Goal: Task Accomplishment & Management: Manage account settings

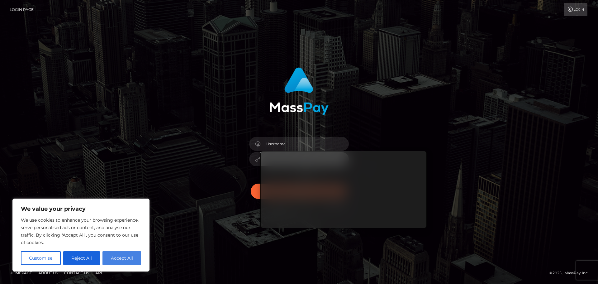
click at [114, 261] on button "Accept All" at bounding box center [122, 258] width 39 height 14
checkbox input "true"
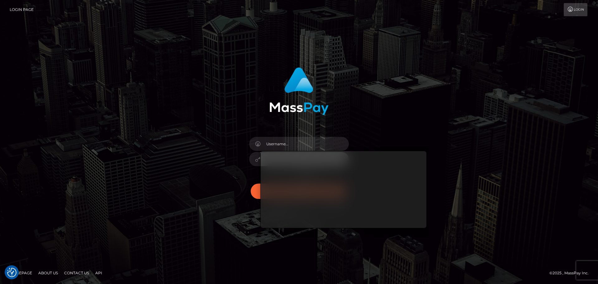
click at [237, 137] on div "Sign in" at bounding box center [300, 139] width 164 height 152
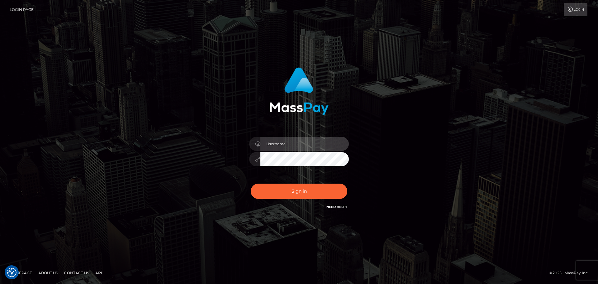
click at [282, 143] on input "text" at bounding box center [305, 144] width 88 height 14
paste input "http://wb.cad.dev/"
type input "wb.cad.dev"
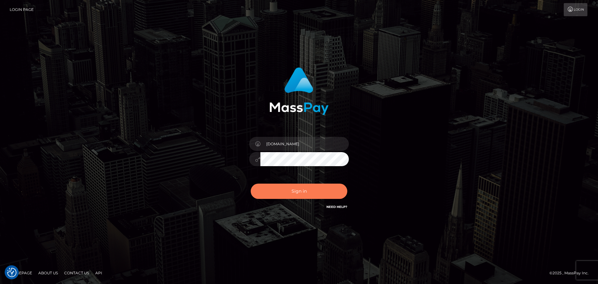
click at [330, 196] on button "Sign in" at bounding box center [299, 191] width 97 height 15
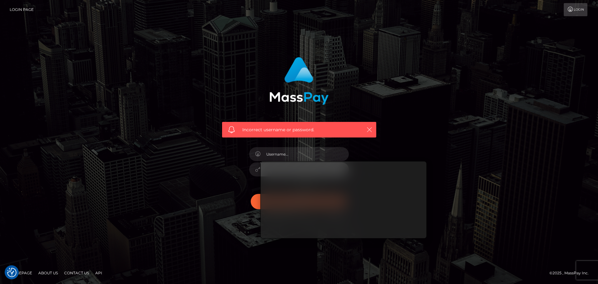
click at [370, 126] on button "button" at bounding box center [370, 130] width 8 height 8
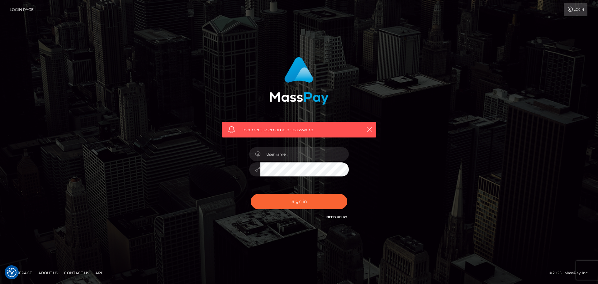
click at [407, 136] on div "Incorrect username or password." at bounding box center [299, 141] width 355 height 179
click at [575, 10] on link "Login" at bounding box center [576, 9] width 24 height 13
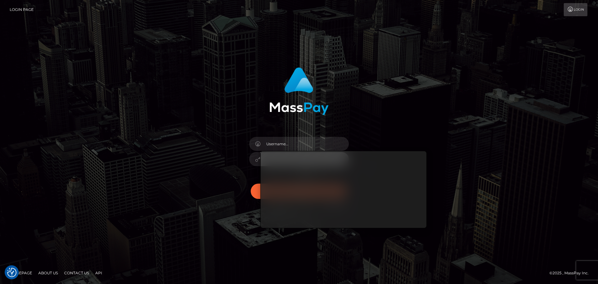
click at [138, 223] on div "Sign in" at bounding box center [299, 142] width 598 height 252
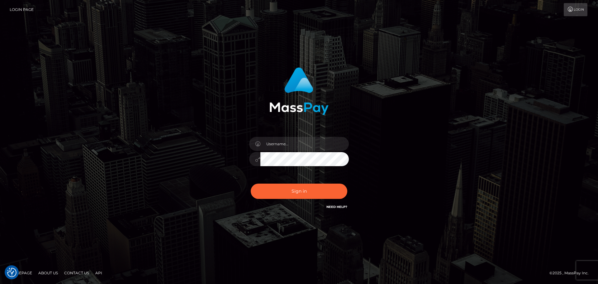
checkbox input "true"
click at [277, 142] on input "text" at bounding box center [305, 144] width 88 height 14
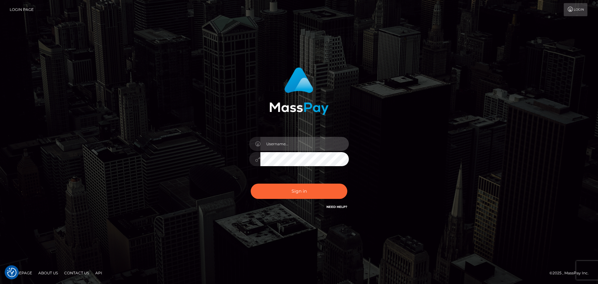
paste input "wb.lev"
type input "wb.lev"
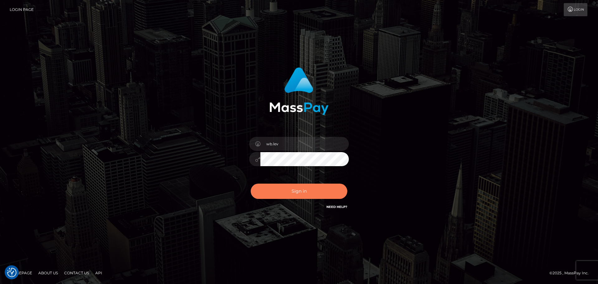
click at [289, 186] on button "Sign in" at bounding box center [299, 191] width 97 height 15
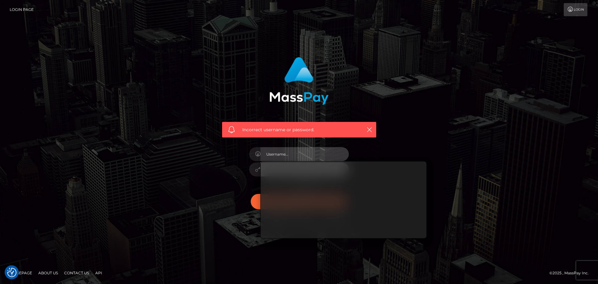
paste input "wb.lev"
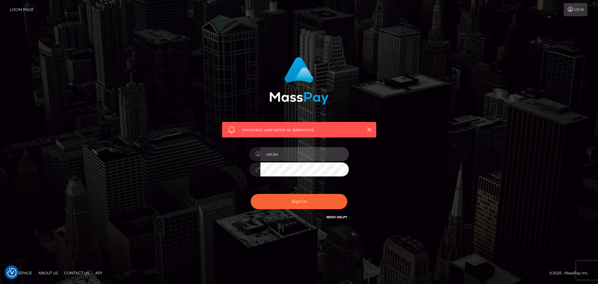
type input "wb.lev"
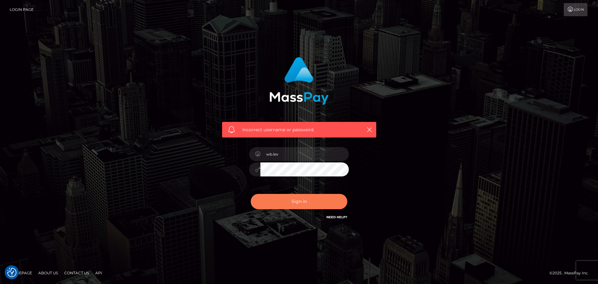
click at [293, 206] on button "Sign in" at bounding box center [299, 201] width 97 height 15
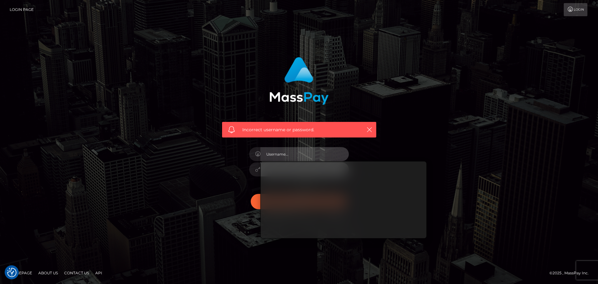
click at [265, 154] on input "text" at bounding box center [305, 154] width 88 height 14
click at [227, 171] on div "Incorrect username or password." at bounding box center [300, 138] width 164 height 173
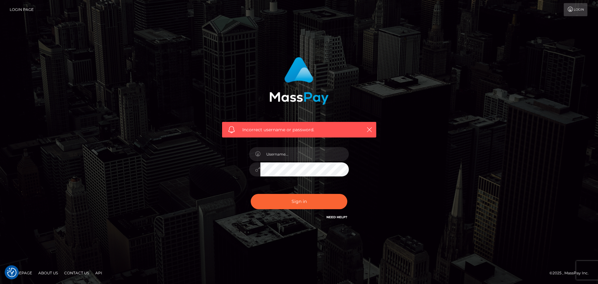
click at [257, 168] on icon at bounding box center [257, 169] width 5 height 5
click at [279, 151] on input "text" at bounding box center [305, 154] width 88 height 14
type input "wb.cad.dev"
click at [251, 194] on button "Sign in" at bounding box center [299, 201] width 97 height 15
drag, startPoint x: 0, startPoint y: 0, endPoint x: 289, endPoint y: 156, distance: 328.8
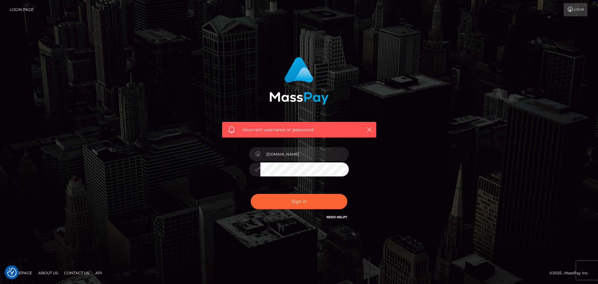
click at [289, 156] on input "[DOMAIN_NAME]" at bounding box center [305, 154] width 88 height 14
type input "wb.lev"
click at [285, 198] on button "Sign in" at bounding box center [299, 201] width 97 height 15
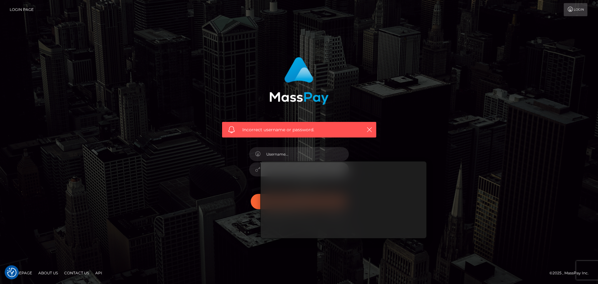
click at [285, 155] on input "text" at bounding box center [305, 154] width 88 height 14
type input "wes.level.dev"
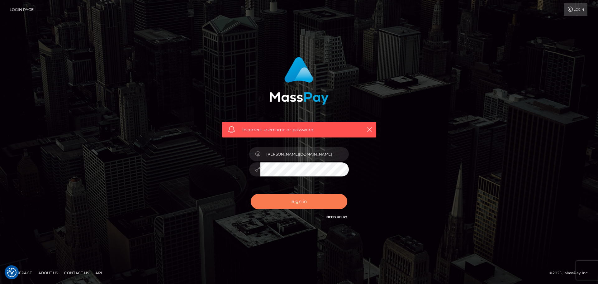
click at [298, 202] on button "Sign in" at bounding box center [299, 201] width 97 height 15
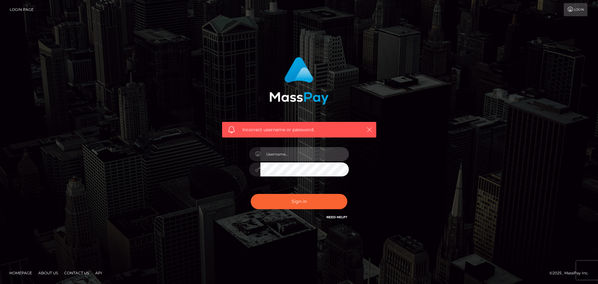
click at [367, 130] on icon "button" at bounding box center [369, 130] width 6 height 6
click at [368, 131] on icon "button" at bounding box center [369, 130] width 6 height 6
click at [365, 131] on div "Incorrect username or password." at bounding box center [299, 130] width 154 height 16
click at [285, 161] on div at bounding box center [299, 166] width 109 height 48
click at [269, 157] on input "text" at bounding box center [305, 154] width 88 height 14
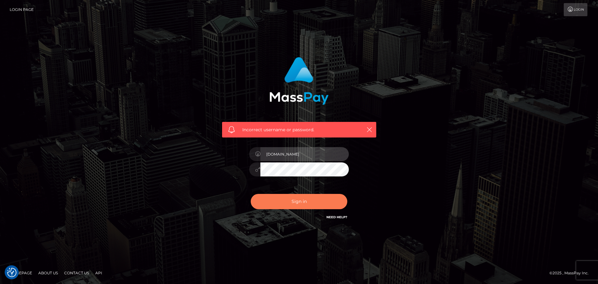
type input "wb.cad.dev"
click at [286, 202] on button "Sign in" at bounding box center [299, 201] width 97 height 15
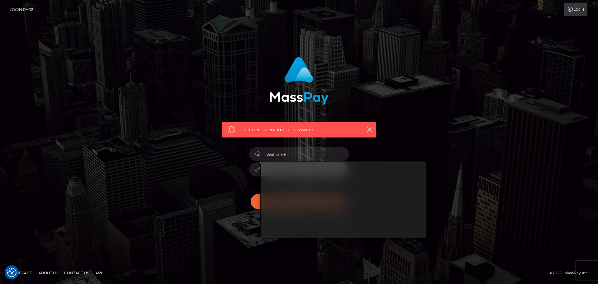
click at [285, 152] on input "text" at bounding box center [305, 154] width 88 height 14
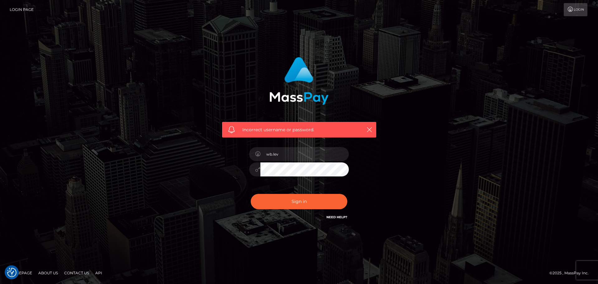
type input "wb.lev"
click at [284, 200] on button "Sign in" at bounding box center [299, 201] width 97 height 15
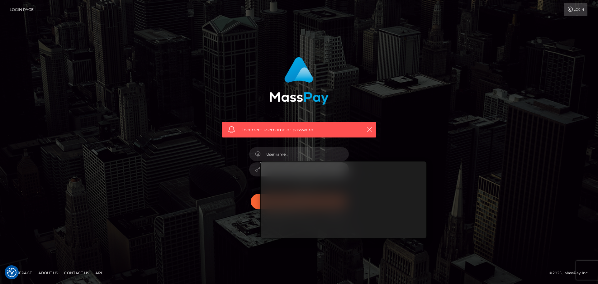
click at [282, 157] on input "text" at bounding box center [305, 154] width 88 height 14
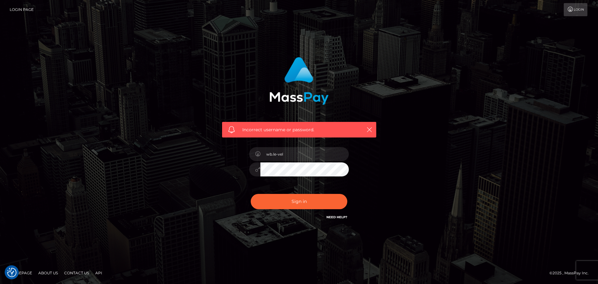
type input "wb.le-vel"
click at [294, 197] on button "Sign in" at bounding box center [299, 201] width 97 height 15
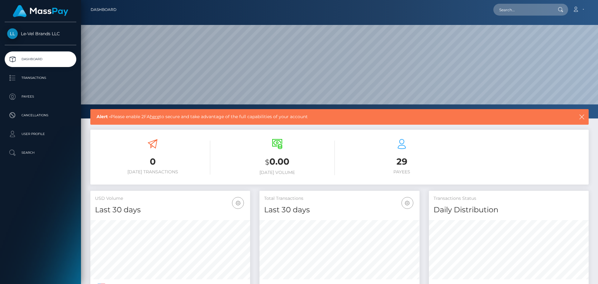
scroll to position [111, 160]
click at [588, 10] on li "Account Edit Profile Logout" at bounding box center [578, 9] width 19 height 13
click at [585, 9] on link "Account" at bounding box center [578, 9] width 18 height 13
click at [574, 26] on link "Edit Profile" at bounding box center [564, 27] width 50 height 12
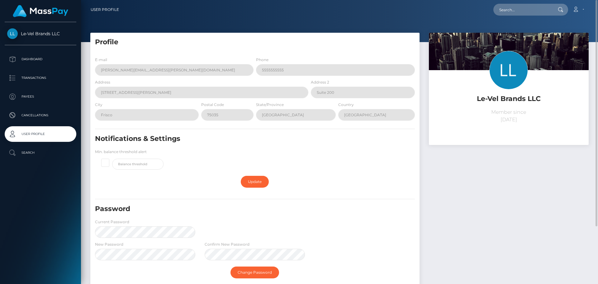
click at [103, 8] on link "User Profile" at bounding box center [105, 9] width 28 height 13
click at [579, 9] on icon at bounding box center [576, 9] width 7 height 5
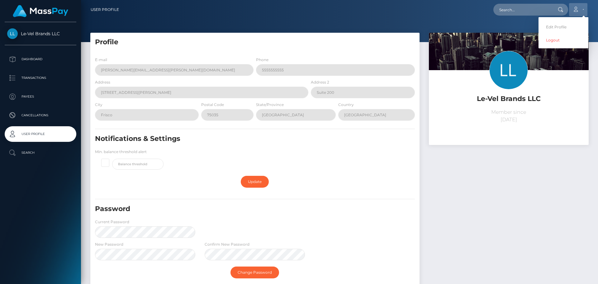
click at [579, 9] on icon at bounding box center [576, 9] width 7 height 5
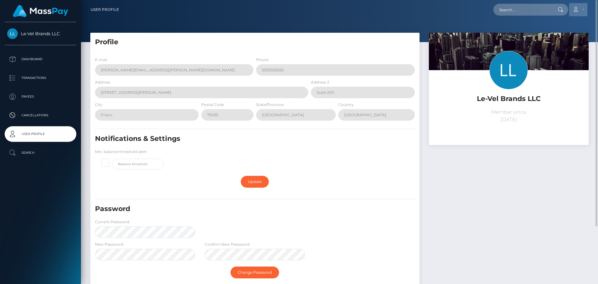
click at [575, 9] on icon at bounding box center [576, 9] width 7 height 5
click at [558, 39] on link "Logout" at bounding box center [564, 40] width 50 height 12
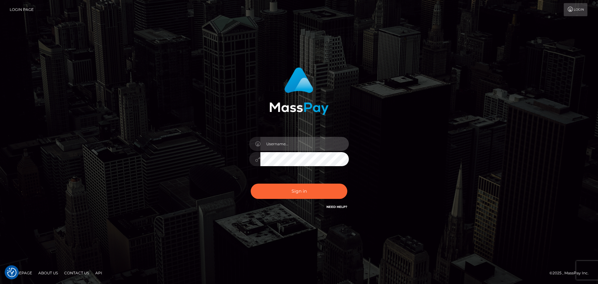
click at [274, 146] on input "text" at bounding box center [305, 144] width 88 height 14
checkbox input "true"
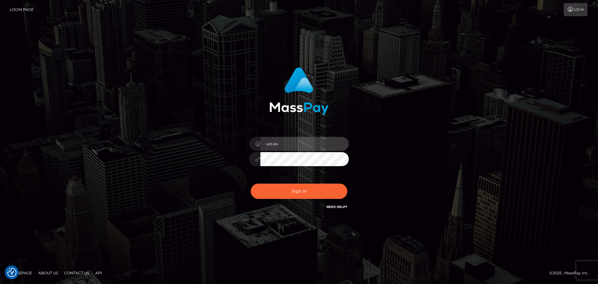
type input "wb.lev"
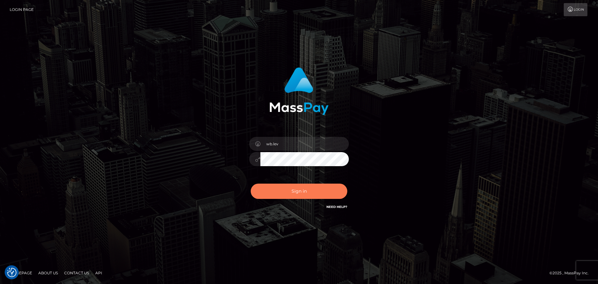
click at [277, 190] on button "Sign in" at bounding box center [299, 191] width 97 height 15
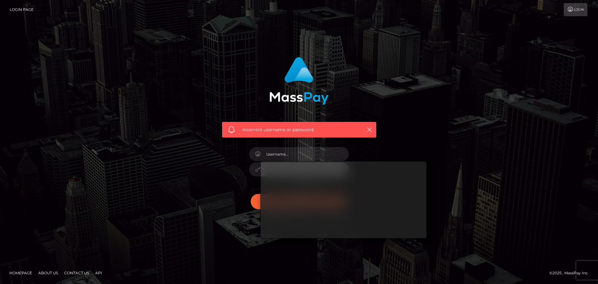
click at [296, 157] on input "text" at bounding box center [305, 154] width 88 height 14
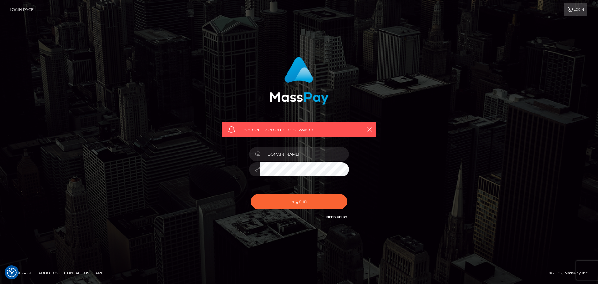
type input "[DOMAIN_NAME]"
click at [303, 177] on div "wb.cad.dev" at bounding box center [299, 166] width 109 height 48
click at [264, 198] on button "Sign in" at bounding box center [299, 201] width 97 height 15
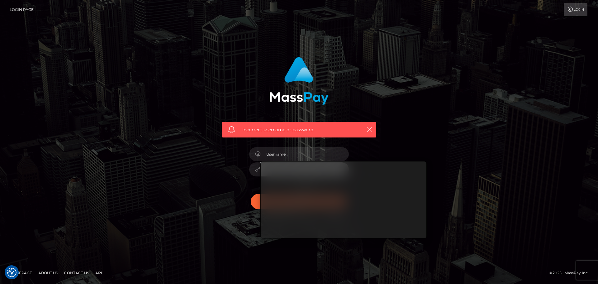
click at [304, 151] on input "text" at bounding box center [305, 154] width 88 height 14
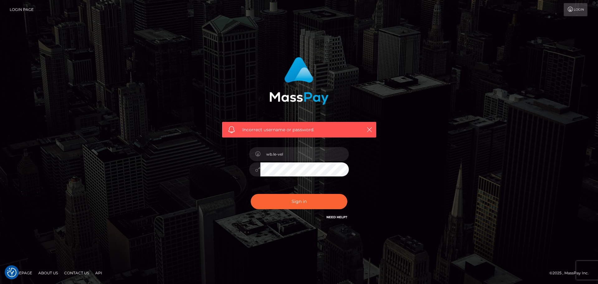
type input "wb.le-vel"
click at [294, 201] on button "Sign in" at bounding box center [299, 201] width 97 height 15
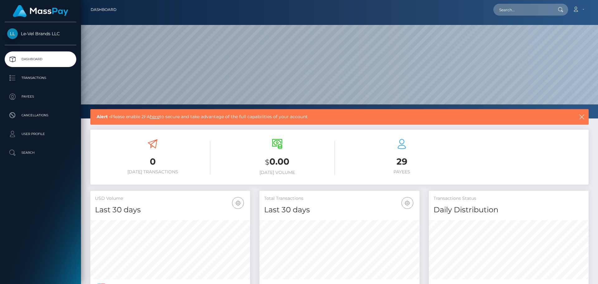
scroll to position [111, 160]
click at [580, 12] on link "Account" at bounding box center [578, 9] width 18 height 13
click at [563, 40] on link "Logout" at bounding box center [564, 40] width 50 height 12
